Goal: Task Accomplishment & Management: Complete application form

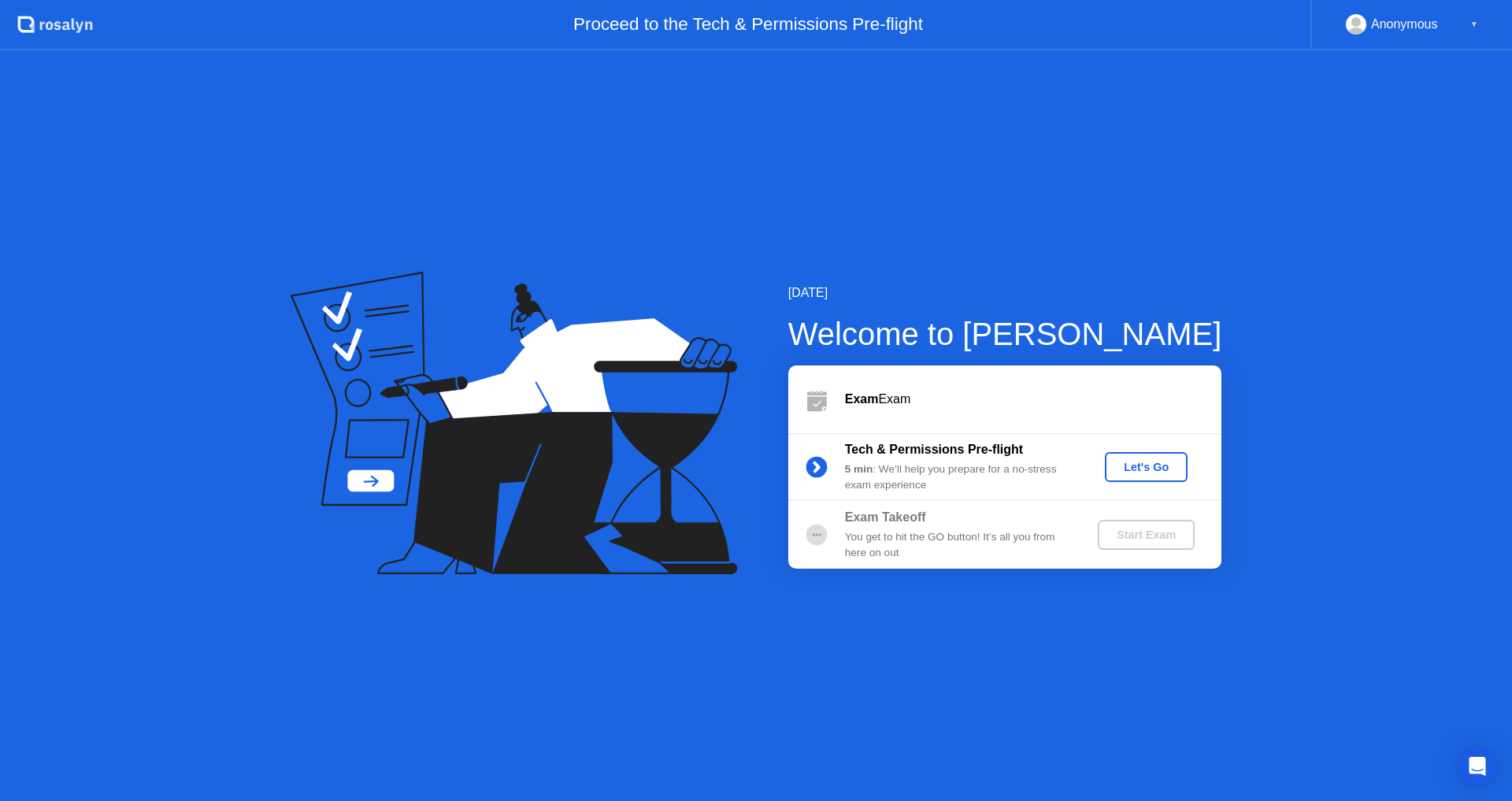
click at [1131, 470] on div "Let's Go" at bounding box center [1146, 467] width 70 height 13
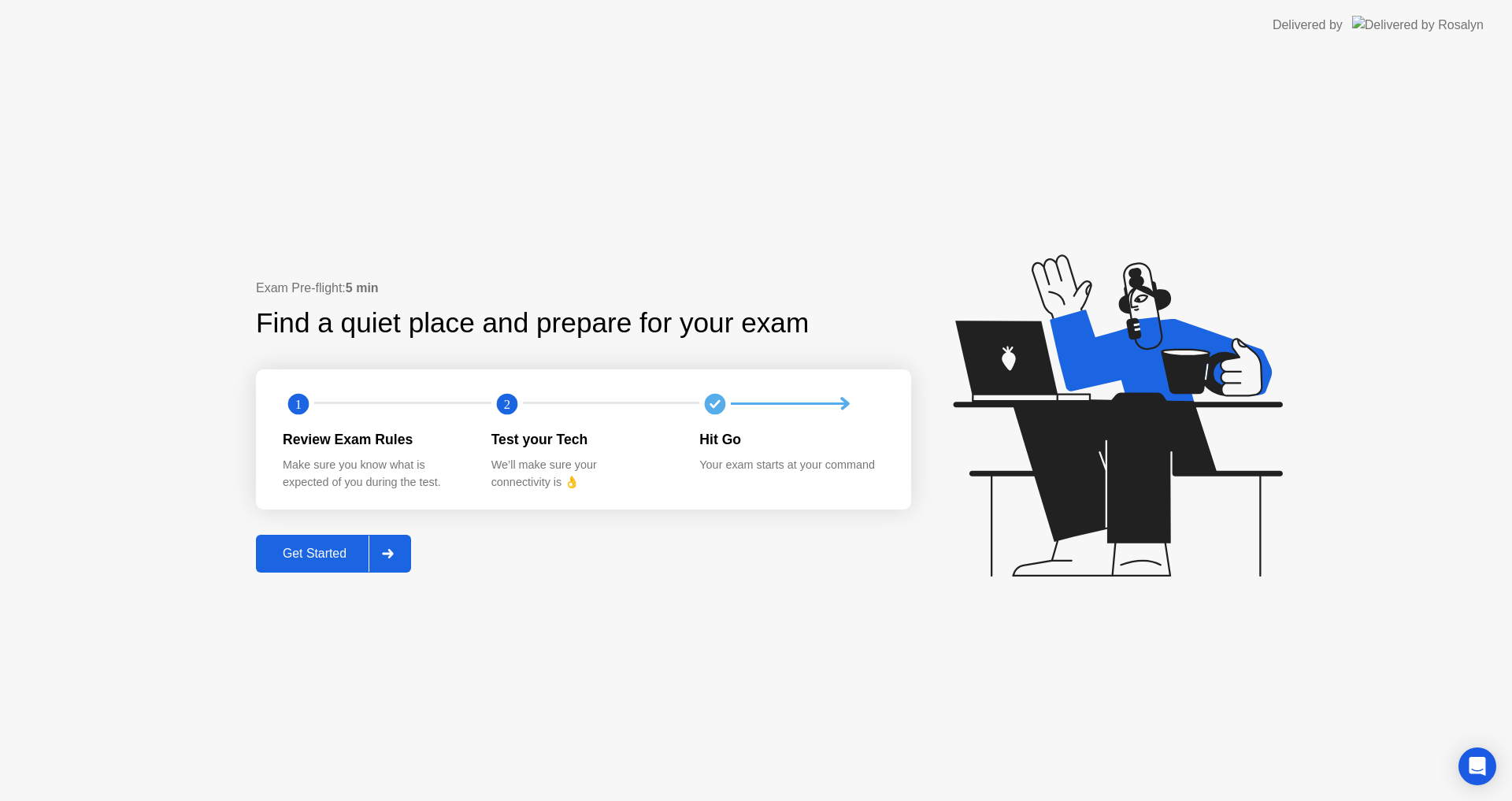
click at [298, 549] on div "Get Started" at bounding box center [315, 554] width 108 height 14
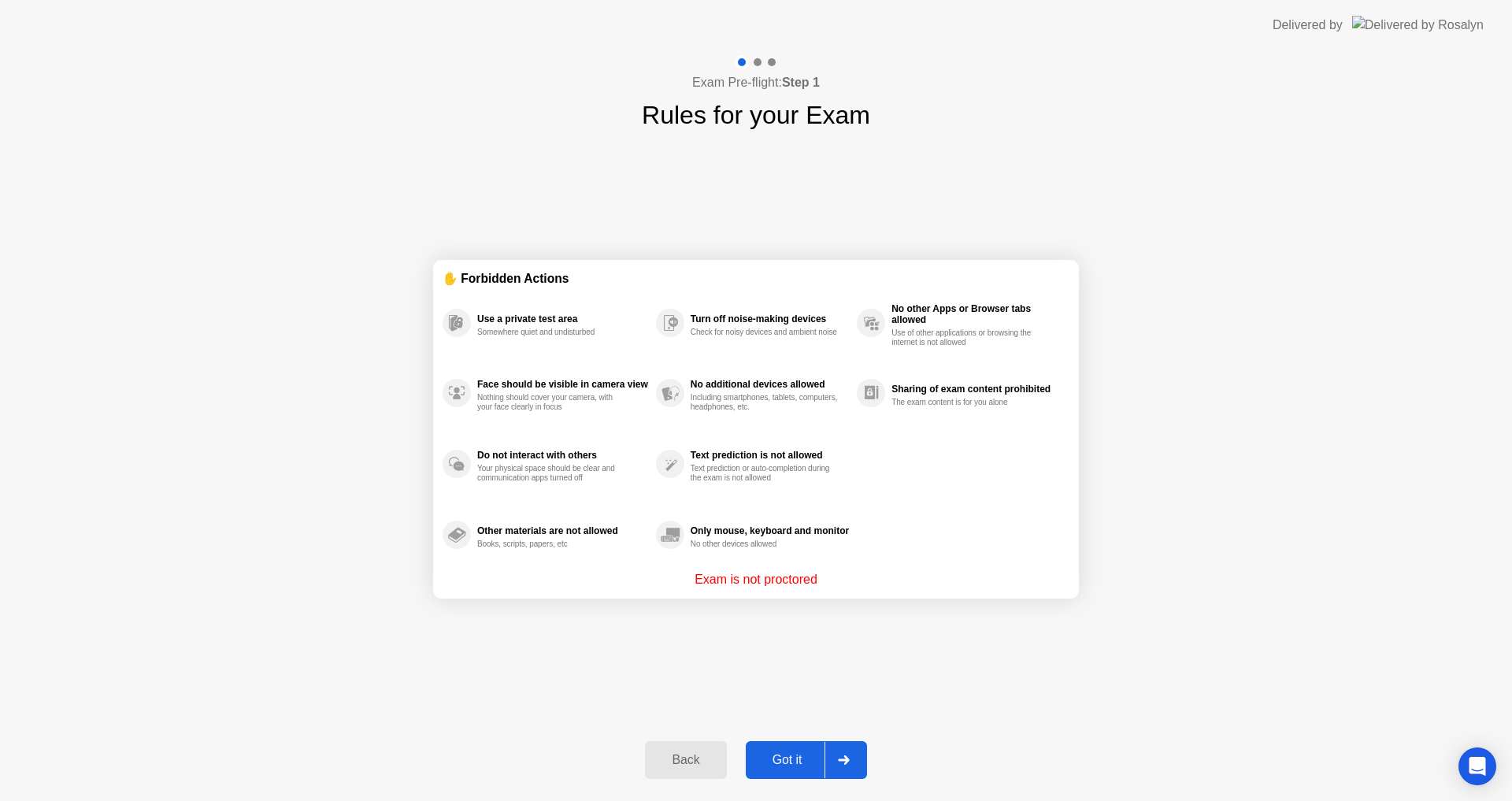
click at [814, 750] on button "Got it" at bounding box center [806, 760] width 121 height 37
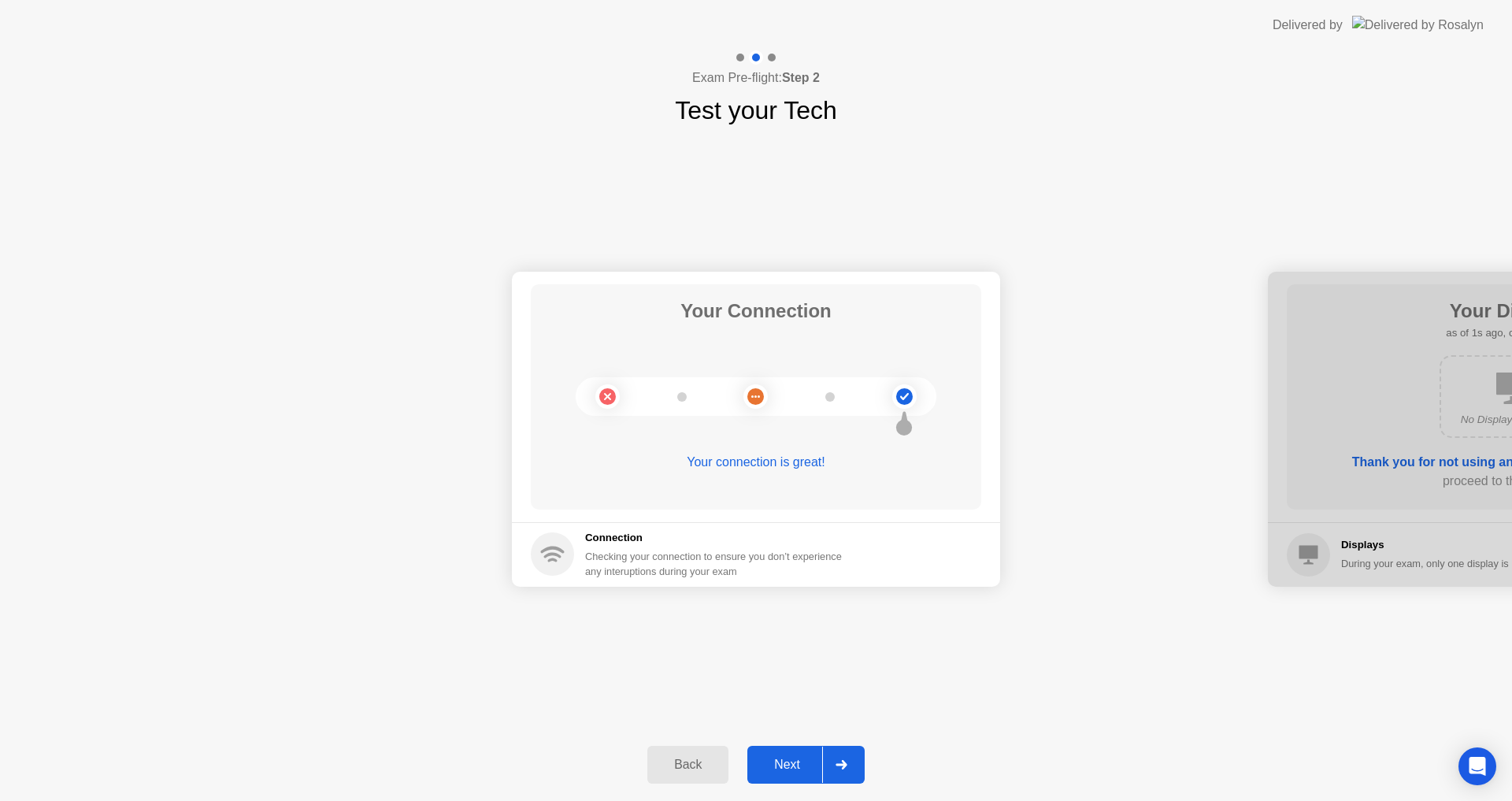
click at [806, 758] on div "Next" at bounding box center [787, 765] width 70 height 14
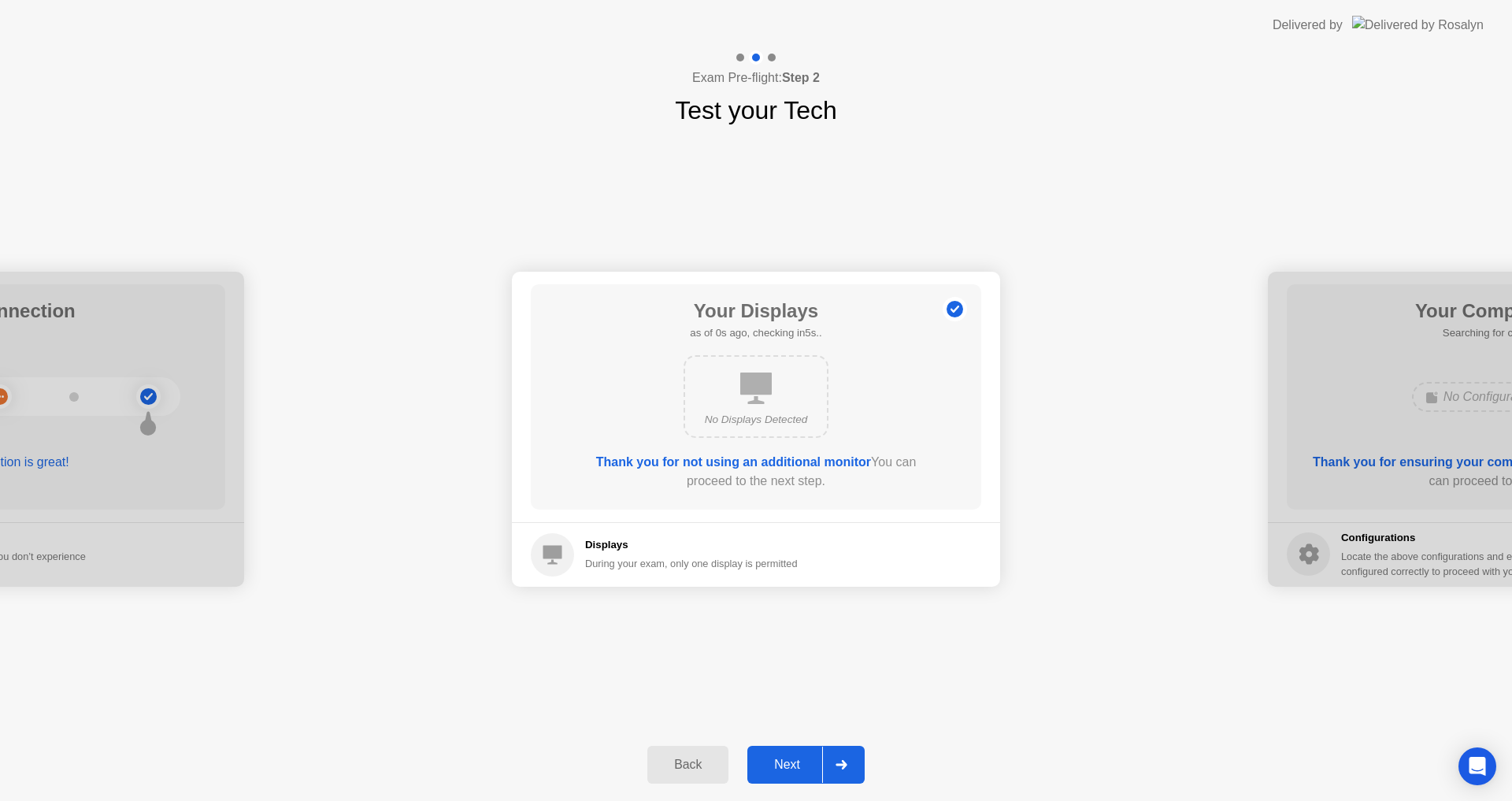
click at [806, 758] on div "Next" at bounding box center [787, 765] width 70 height 14
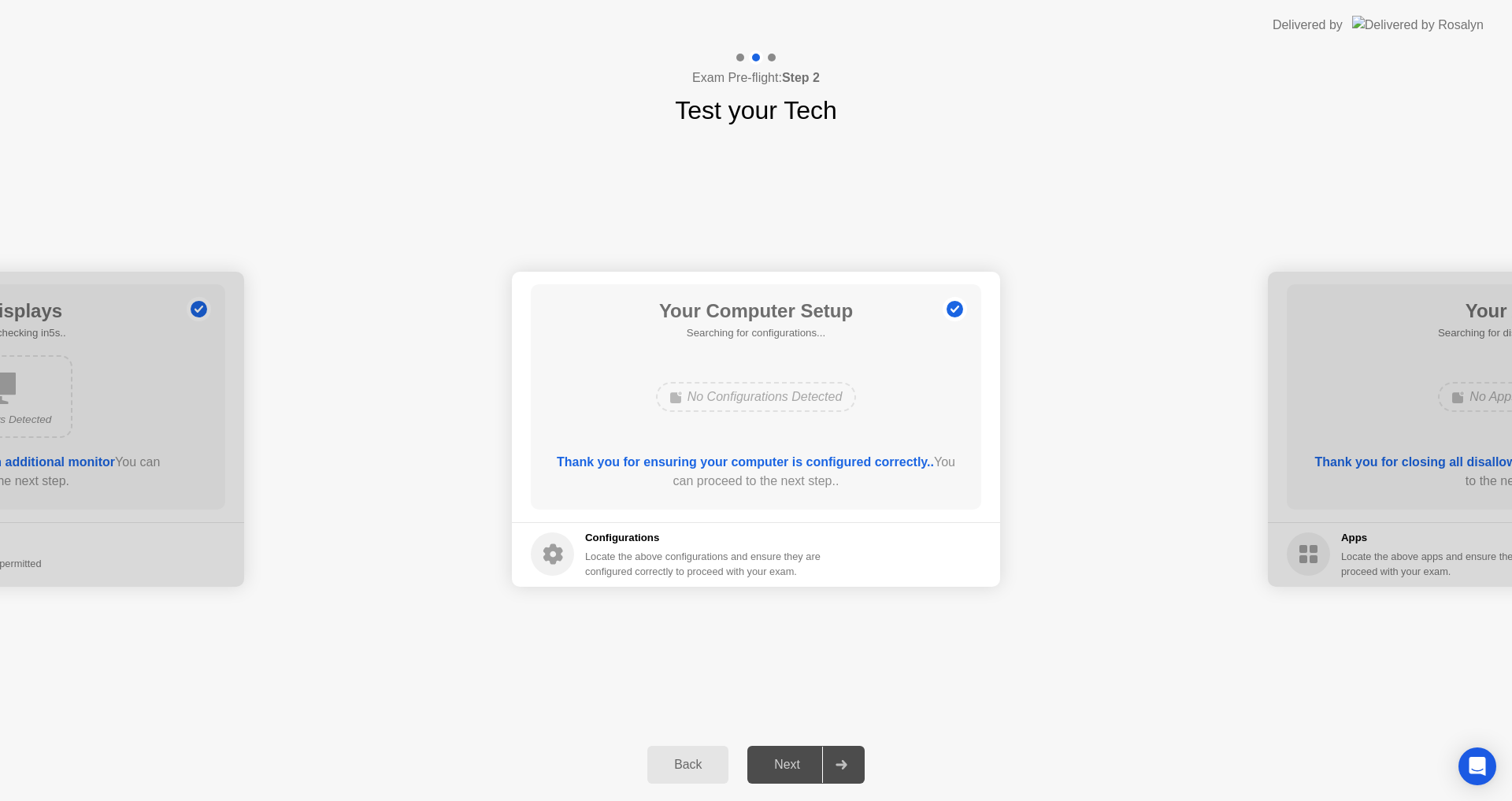
click at [806, 758] on div "Next" at bounding box center [787, 765] width 70 height 14
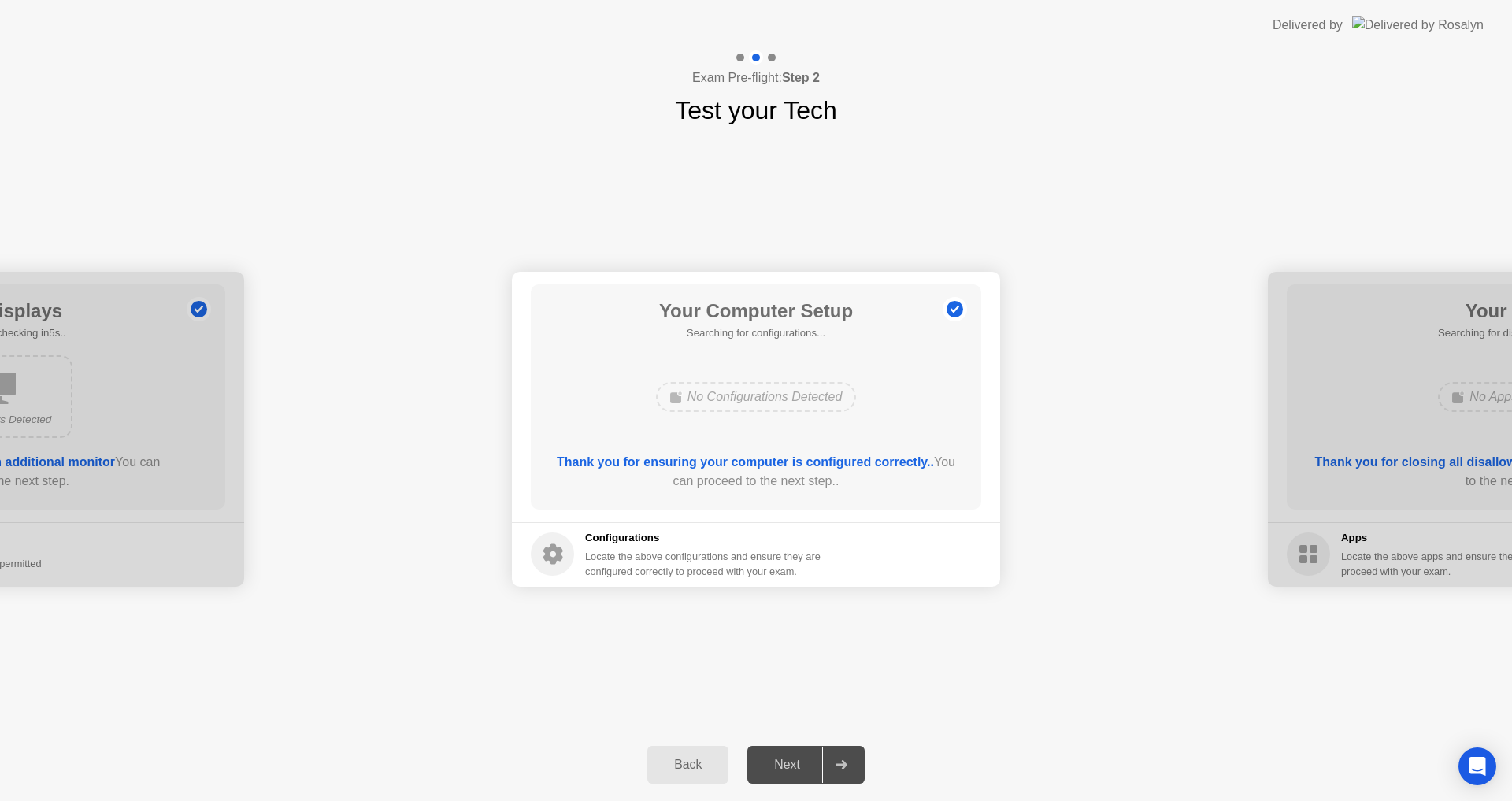
click at [806, 758] on div "Next" at bounding box center [787, 765] width 70 height 14
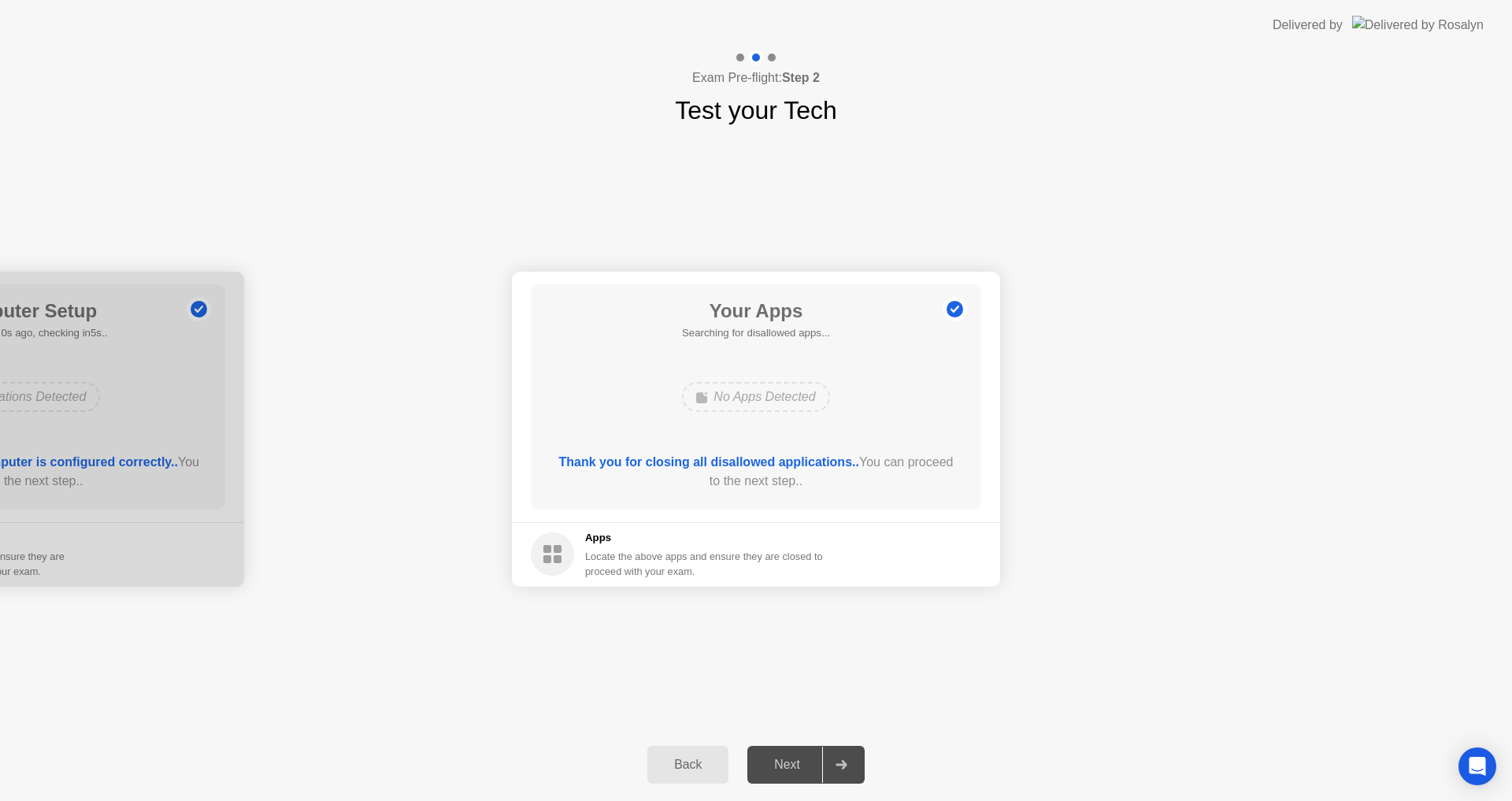
click at [806, 758] on div "Next" at bounding box center [787, 765] width 70 height 14
click at [906, 553] on div "Force Close..." at bounding box center [927, 555] width 96 height 13
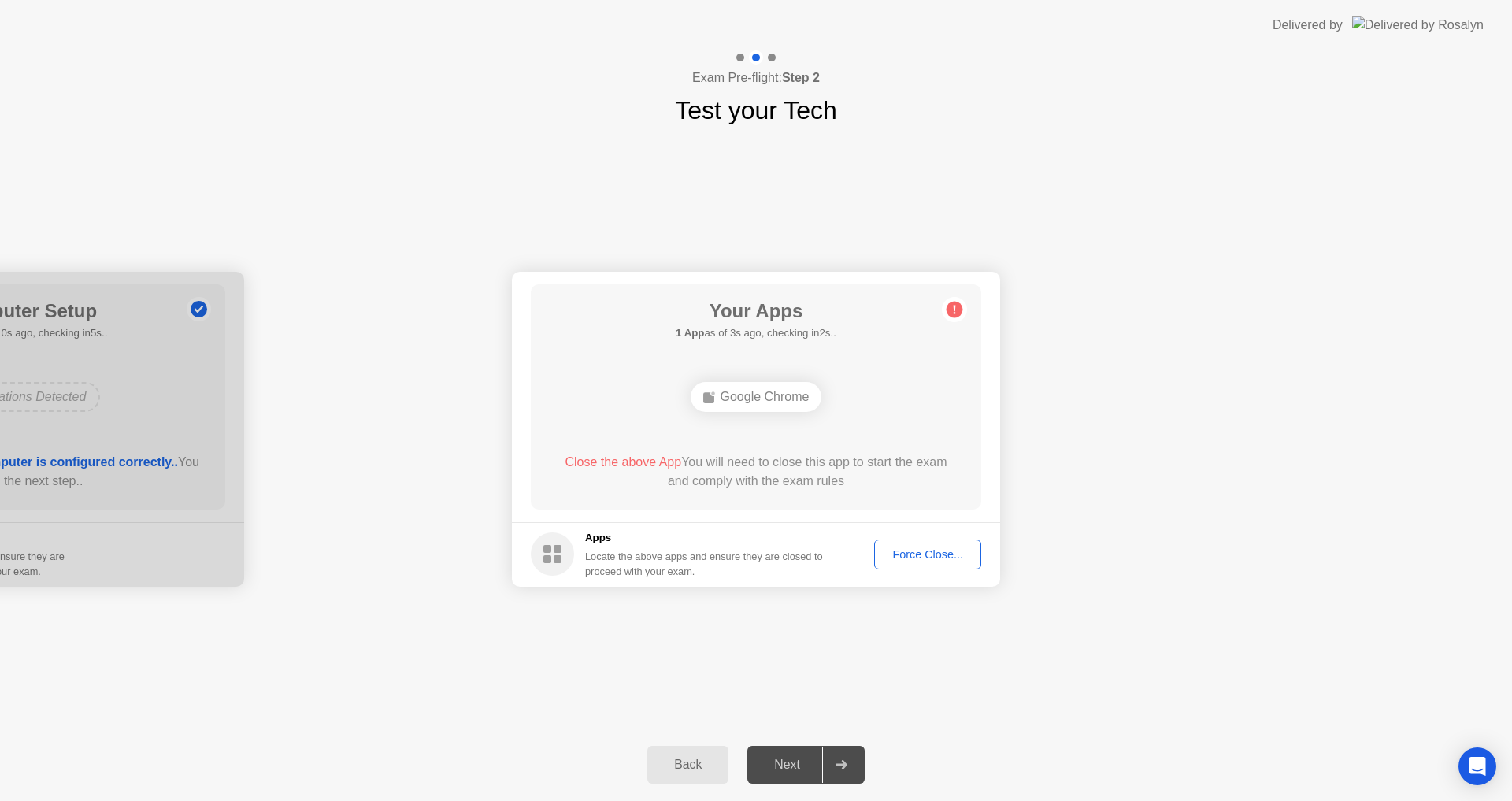
click at [892, 560] on div "Force Close..." at bounding box center [927, 555] width 96 height 13
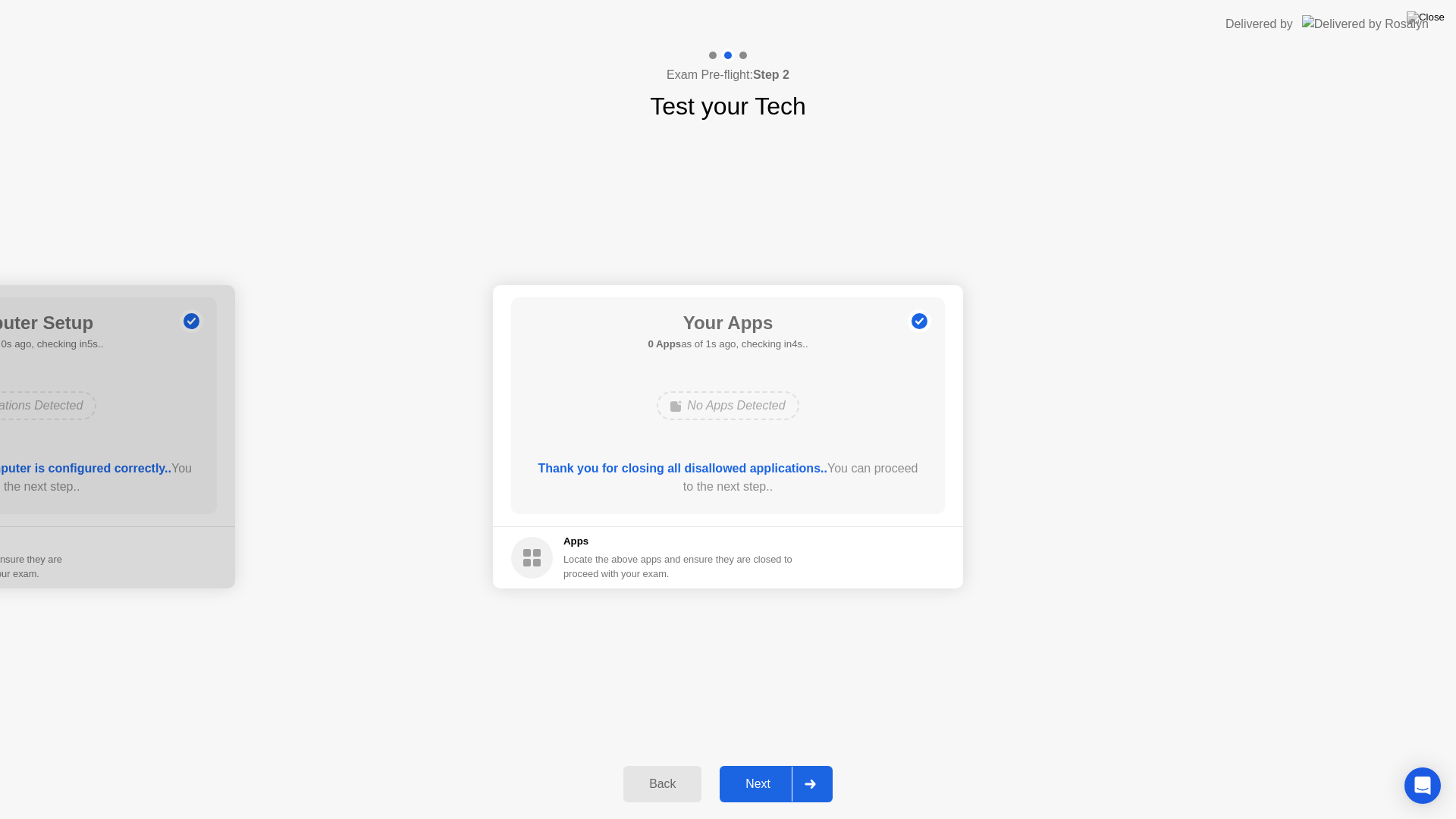
click at [755, 770] on div "Next" at bounding box center [758, 784] width 67 height 14
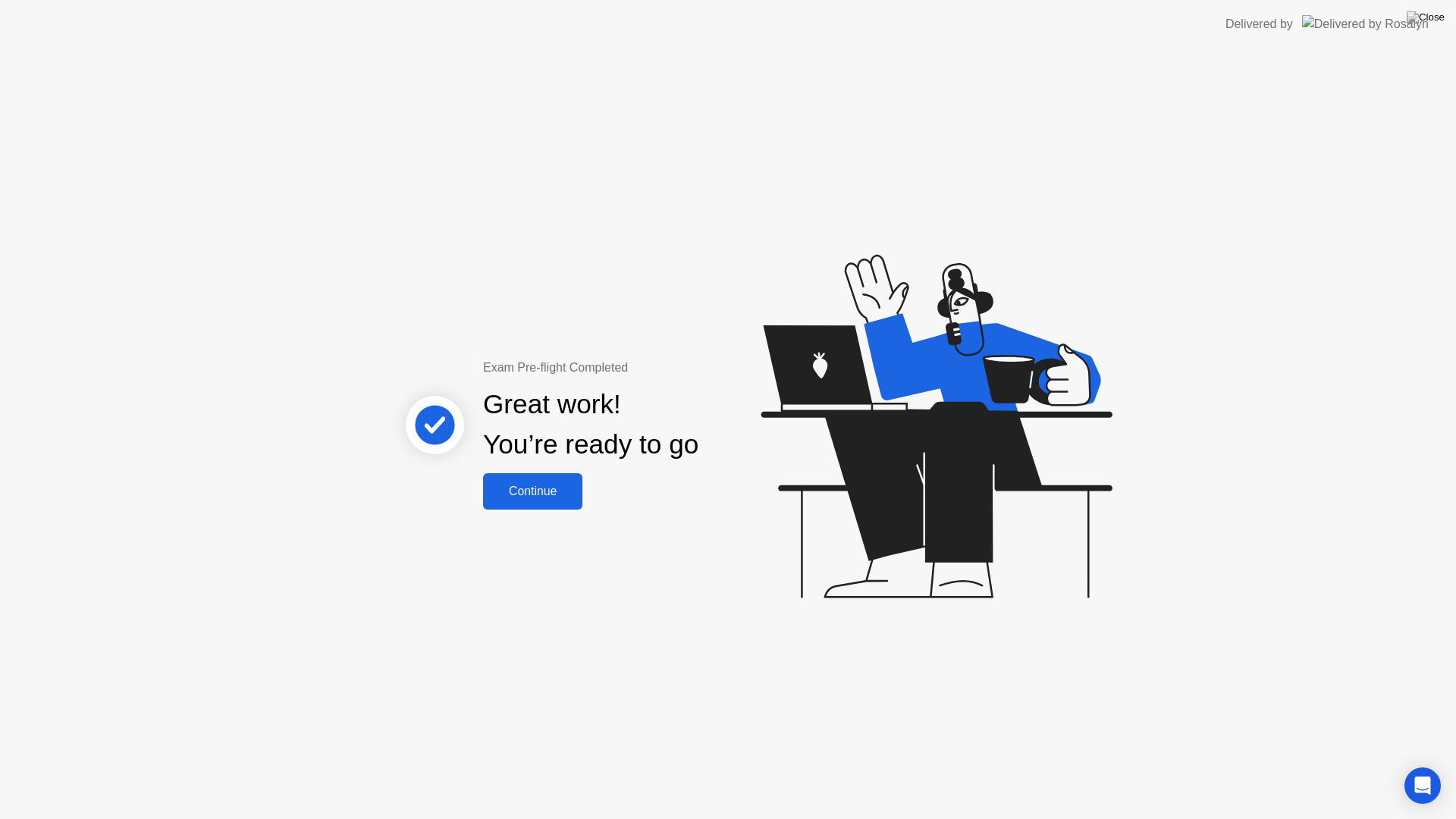
click at [535, 497] on div "Continue" at bounding box center [533, 491] width 90 height 14
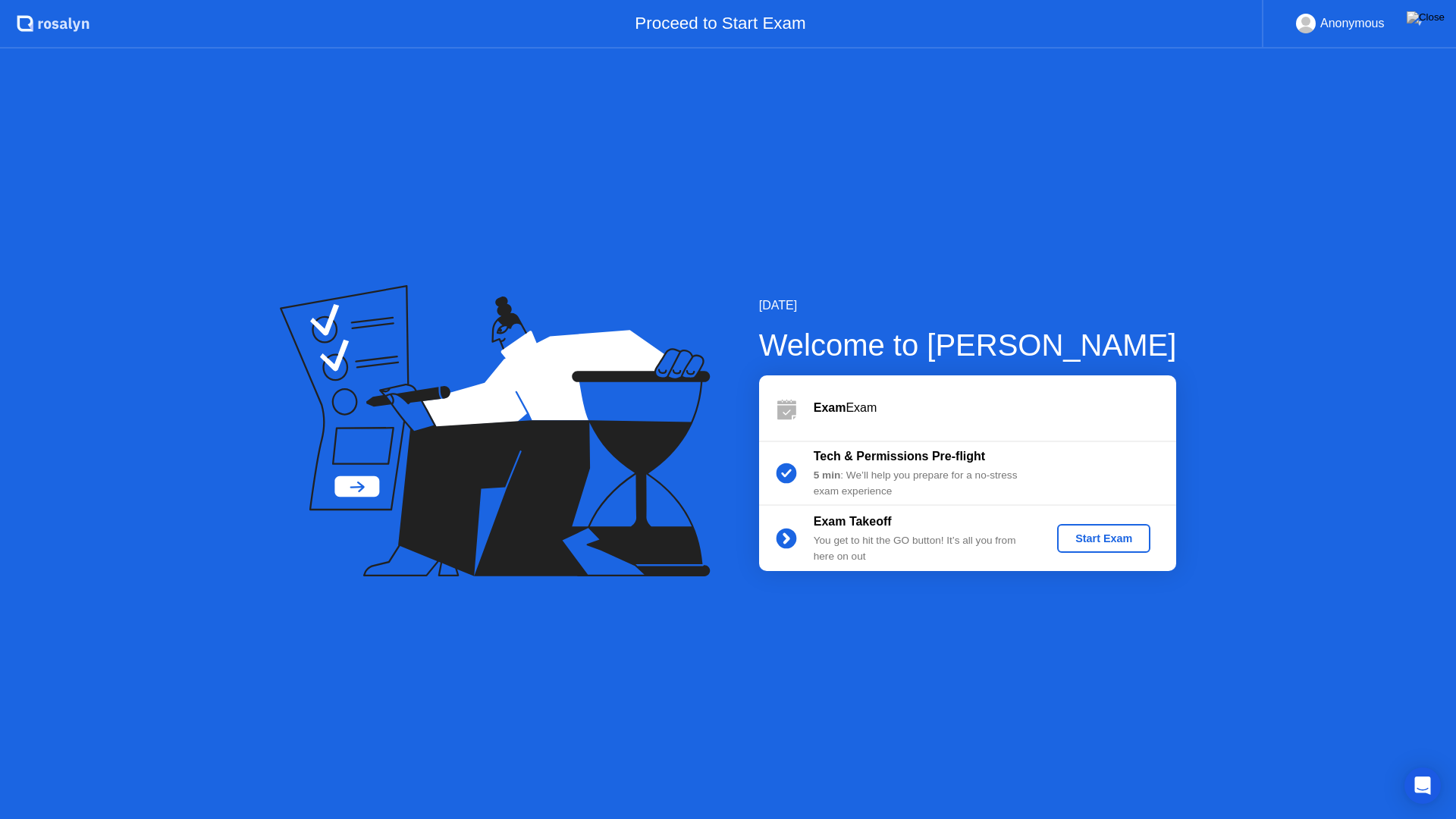
click at [1114, 549] on button "Start Exam" at bounding box center [1103, 539] width 93 height 29
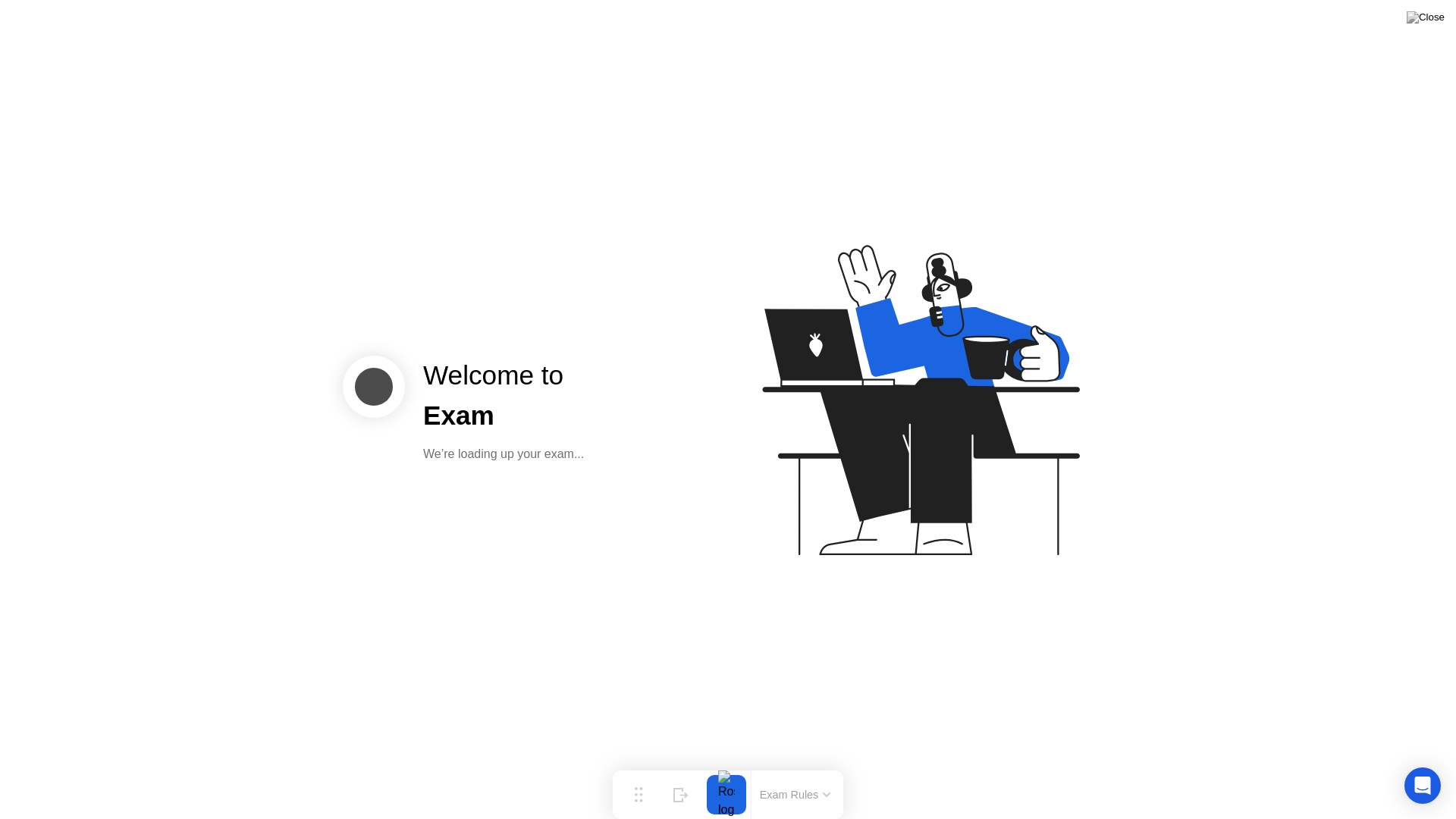
click at [820, 513] on icon at bounding box center [917, 407] width 392 height 388
click at [622, 450] on div "Welcome to Exam We’re loading up your exam..." at bounding box center [532, 409] width 379 height 108
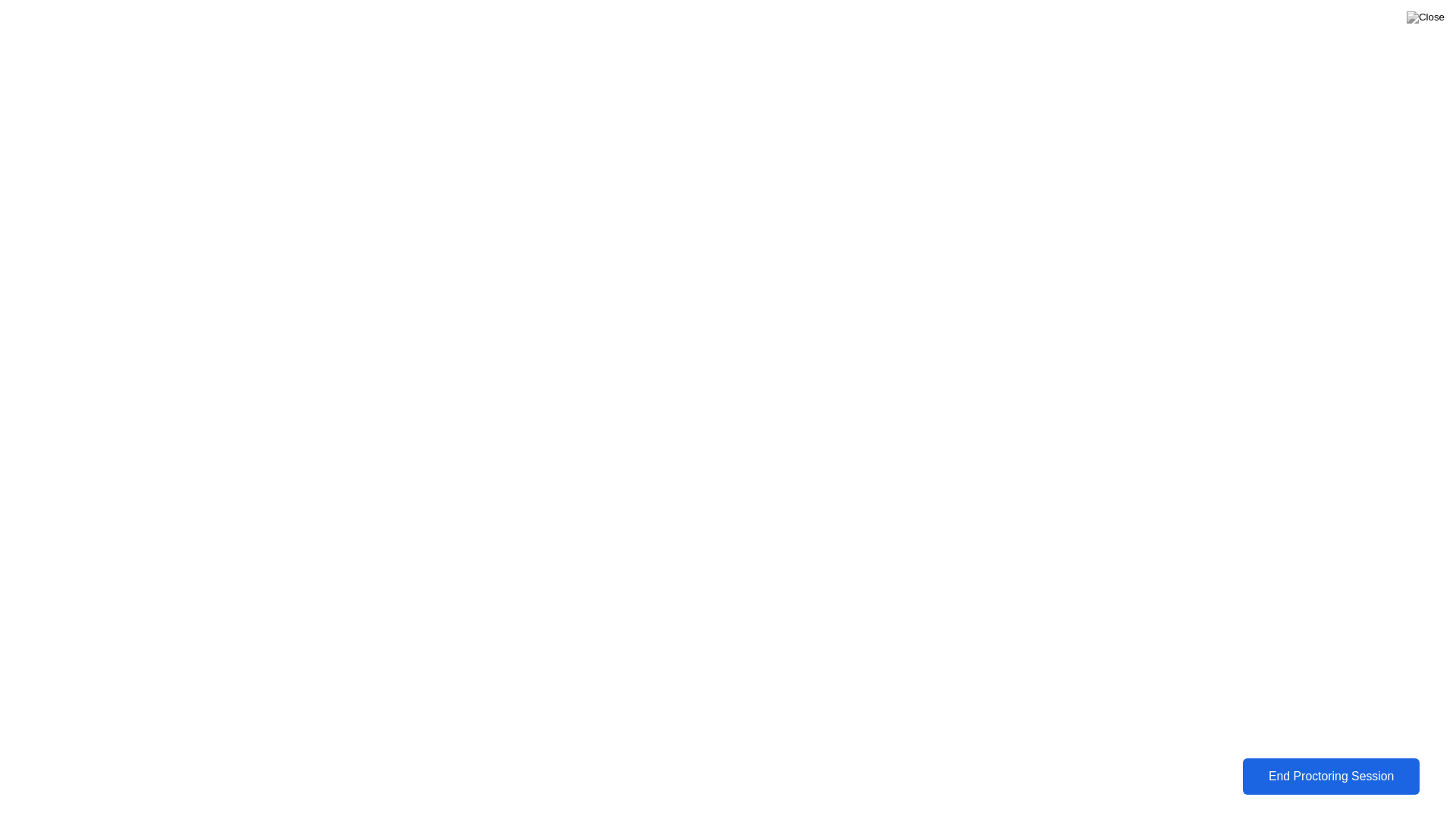
click at [1299, 770] on div "End Proctoring Session" at bounding box center [1331, 776] width 168 height 14
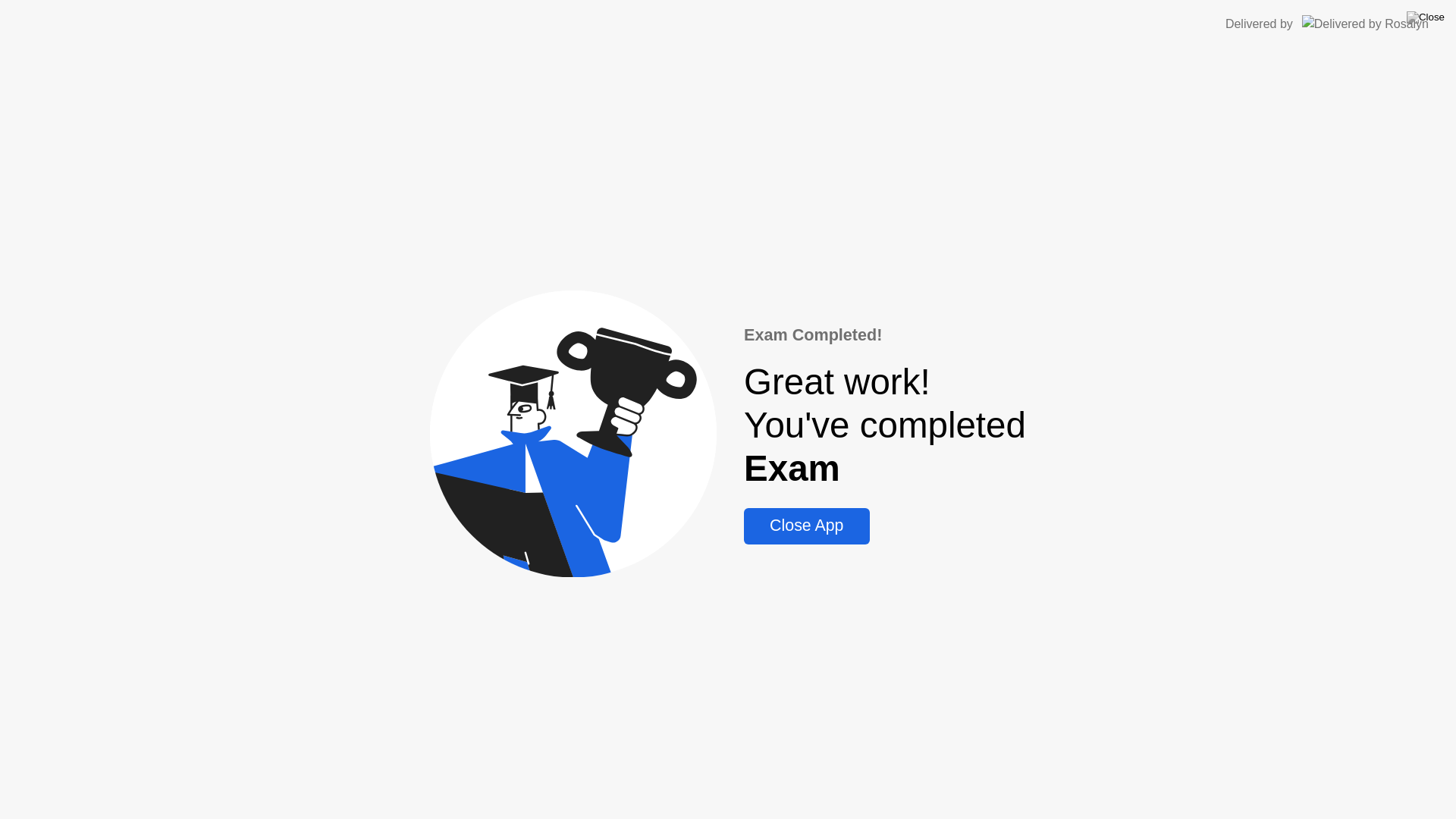
click at [825, 516] on div "Close App" at bounding box center [806, 526] width 116 height 19
